Goal: Information Seeking & Learning: Learn about a topic

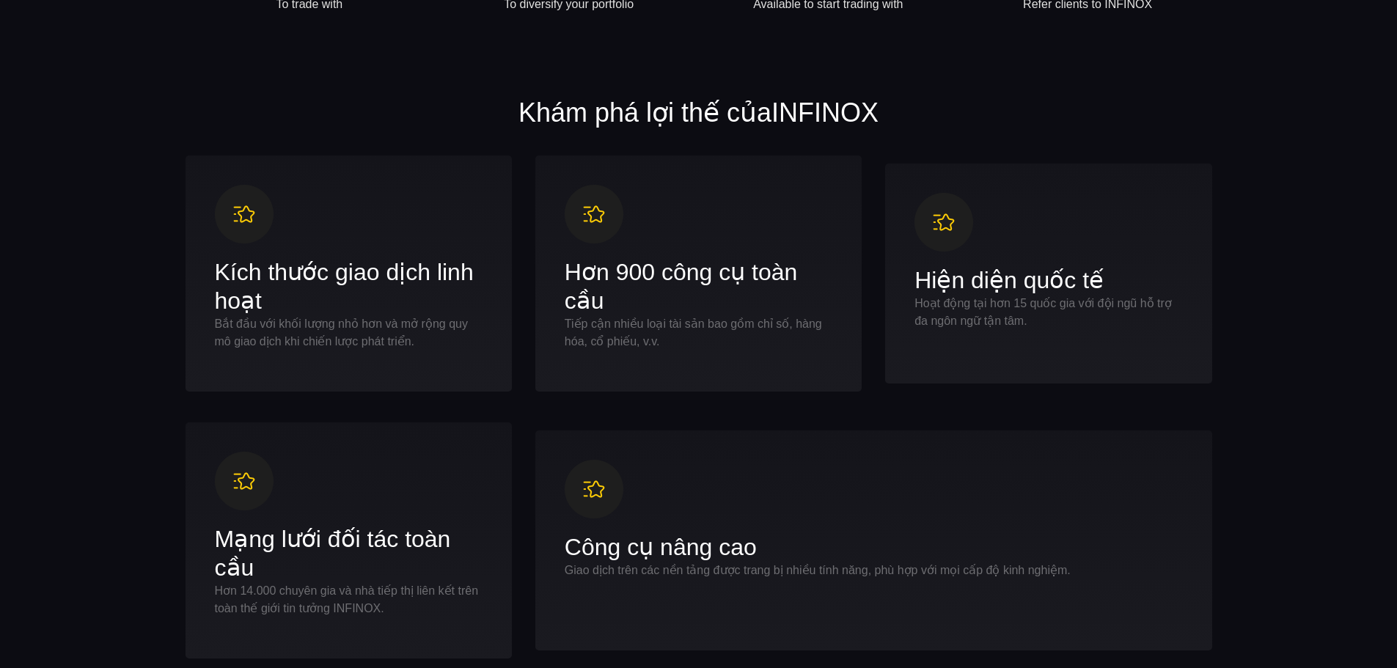
scroll to position [660, 0]
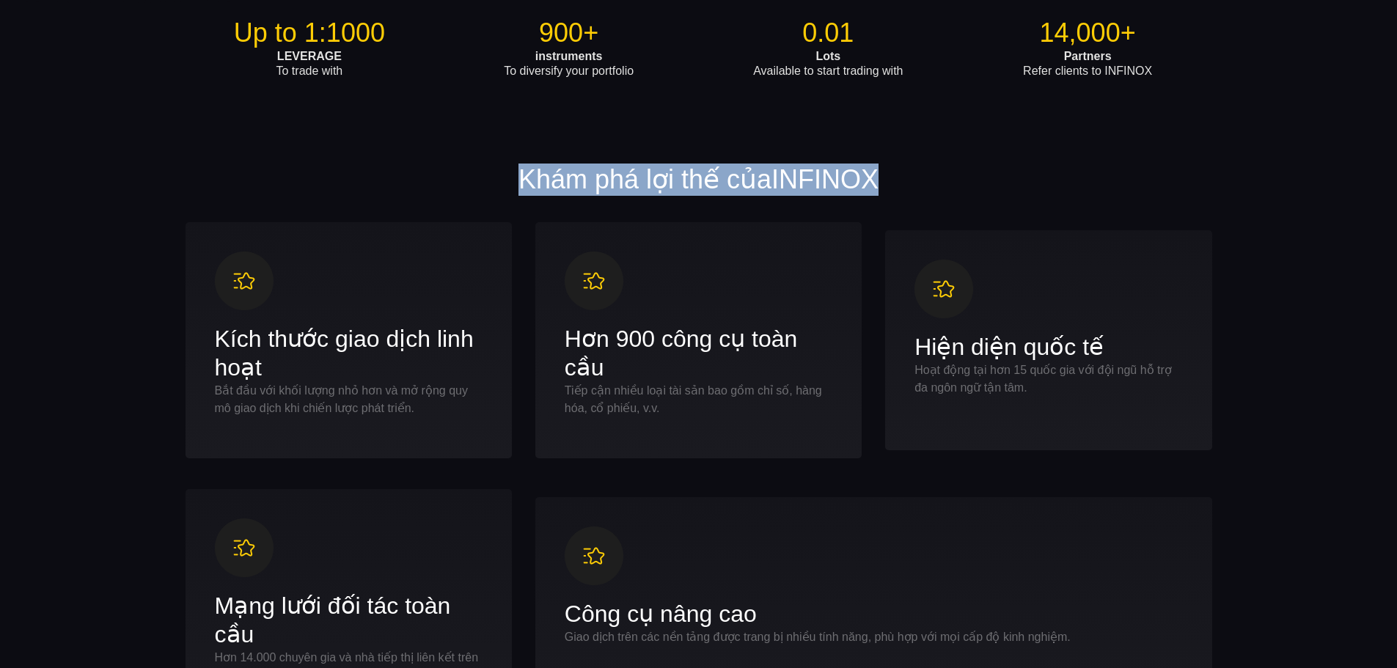
drag, startPoint x: 885, startPoint y: 170, endPoint x: 509, endPoint y: 178, distance: 375.6
click at [509, 178] on h2 "Khám phá lợi thế của INFINOX" at bounding box center [699, 180] width 1027 height 32
copy h2 "Khám phá lợi thế của INFINOX"
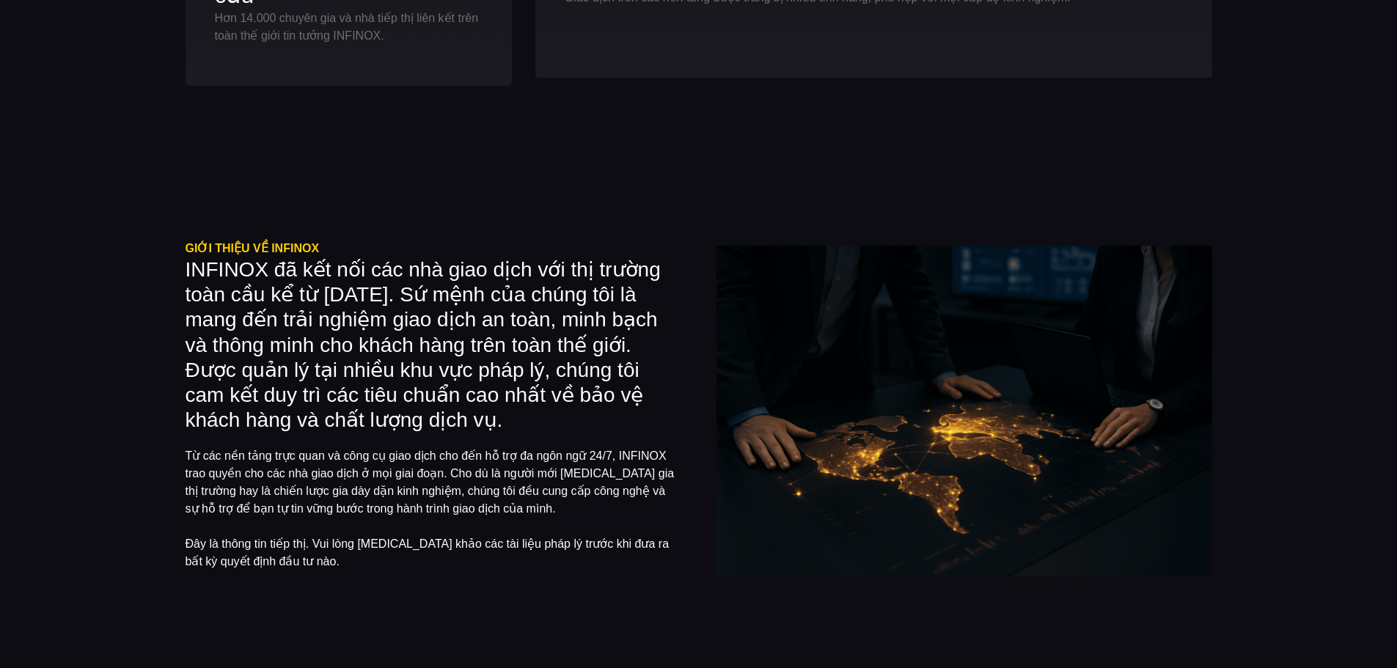
scroll to position [1320, 0]
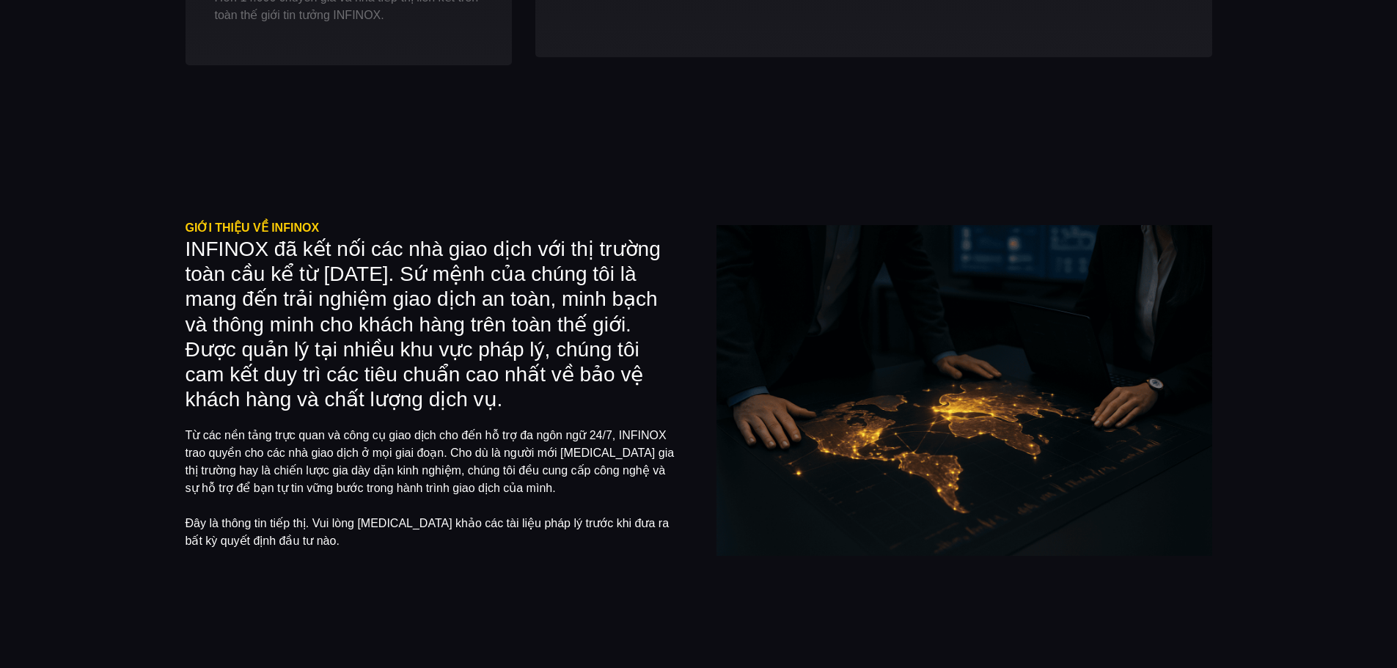
drag, startPoint x: 394, startPoint y: 396, endPoint x: 180, endPoint y: 245, distance: 262.1
click at [180, 245] on div "Giới thiệu về INFINOX INFINOX đã kết nối các nhà giao dịch với thị trường toàn …" at bounding box center [699, 390] width 1056 height 343
copy h3 "INFINOX đã kết nối các nhà giao dịch với thị trường toàn cầu kể từ [DATE]. Sứ m…"
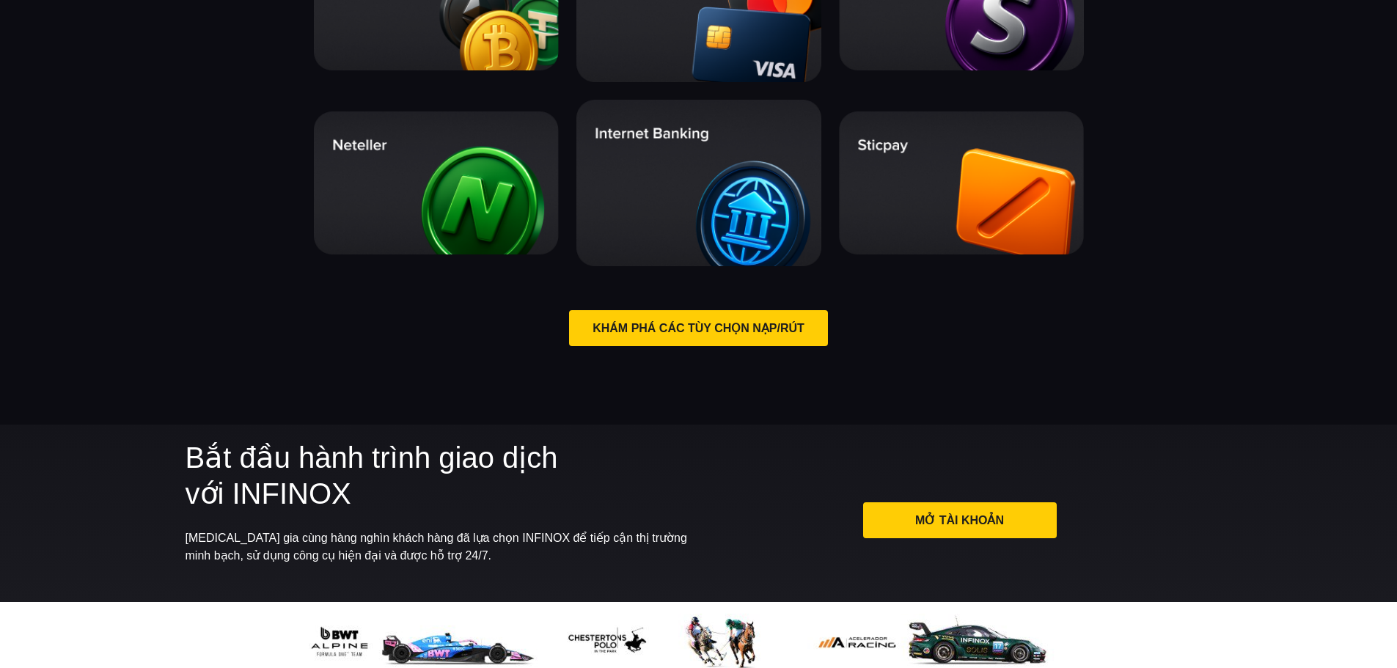
scroll to position [3227, 0]
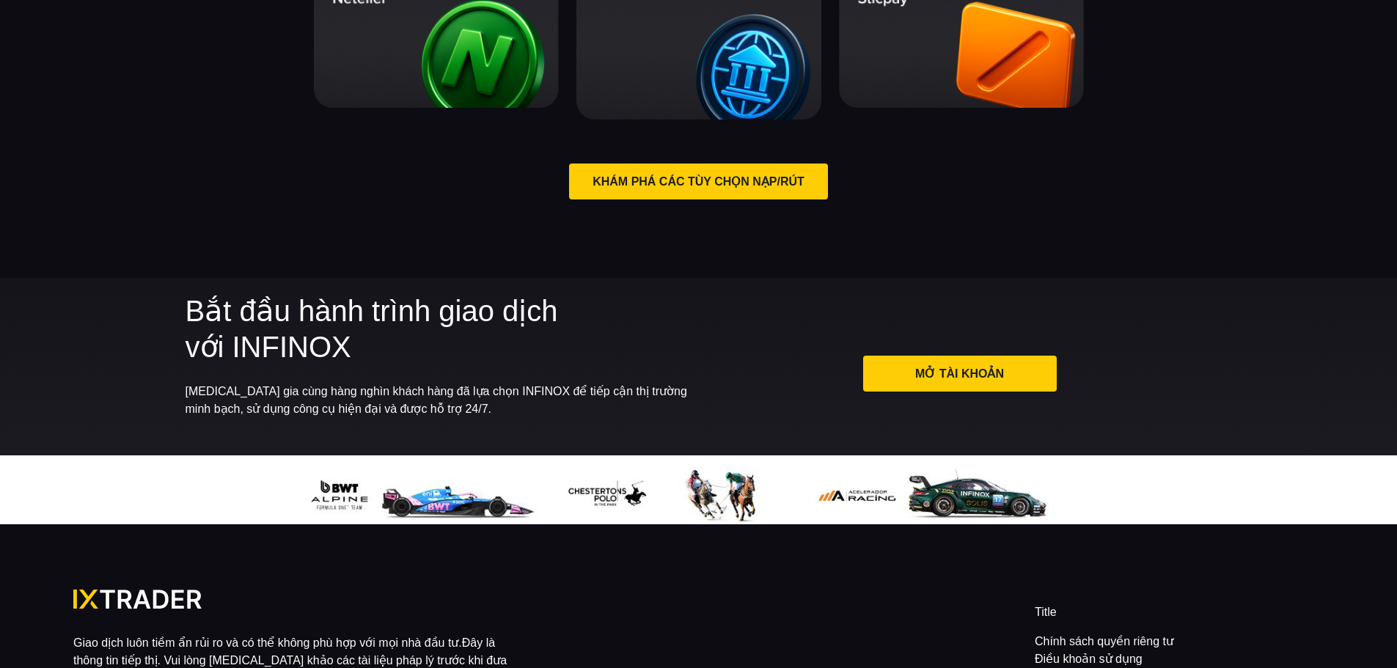
drag, startPoint x: 351, startPoint y: 343, endPoint x: 187, endPoint y: 302, distance: 168.6
click at [187, 302] on h2 "Bắt đầu hành trình giao dịch với INFINOX" at bounding box center [438, 329] width 505 height 72
copy h2 "Bắt đầu hành trình giao dịch với INFINOX"
